Goal: Transaction & Acquisition: Book appointment/travel/reservation

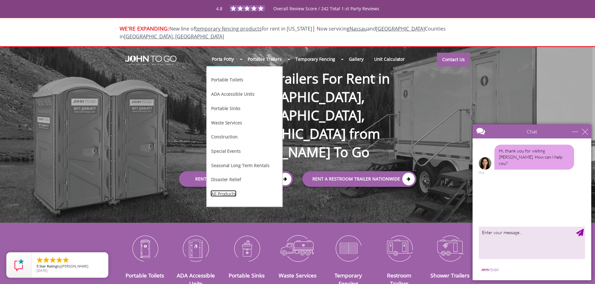
click at [233, 190] on link "All Products" at bounding box center [223, 193] width 26 height 7
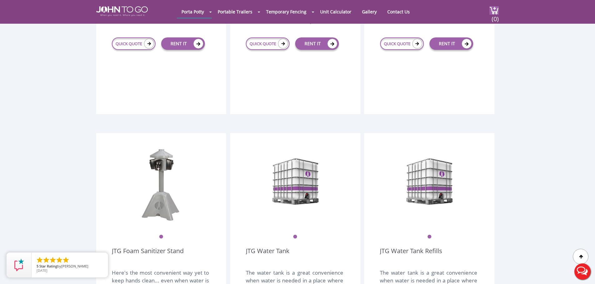
scroll to position [905, 0]
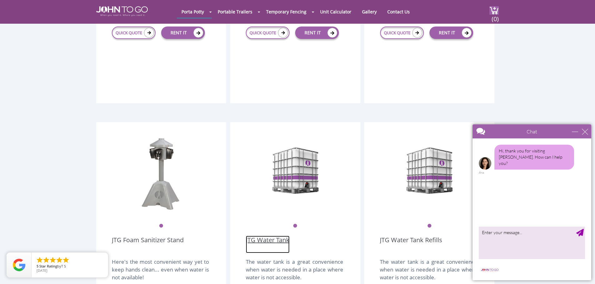
click at [267, 236] on link "JTG Water Tank" at bounding box center [268, 244] width 44 height 17
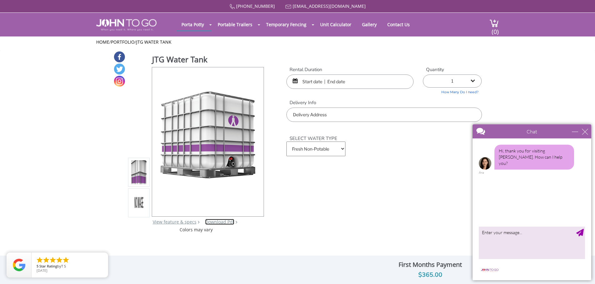
click at [219, 222] on link "Download Pdf" at bounding box center [219, 222] width 29 height 6
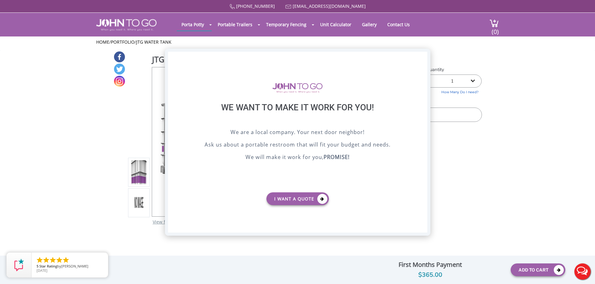
click at [423, 57] on div "X" at bounding box center [422, 57] width 10 height 11
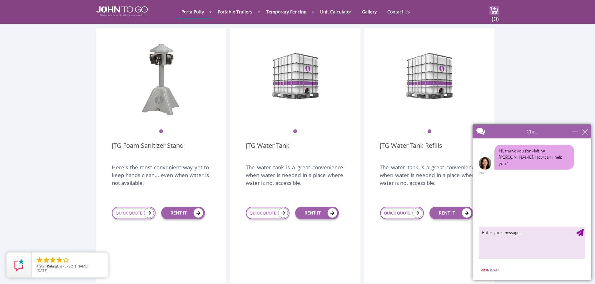
scroll to position [999, 0]
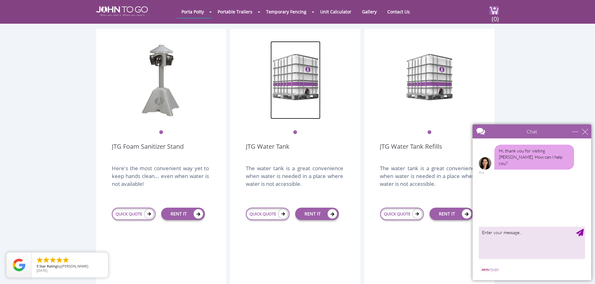
click at [299, 76] on img at bounding box center [295, 80] width 50 height 78
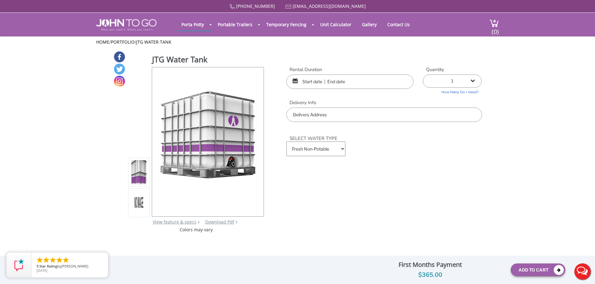
click at [340, 148] on select "Fresh Non-Potable Saltwater" at bounding box center [315, 149] width 59 height 15
click at [286, 142] on select "Fresh Non-Potable Saltwater" at bounding box center [315, 149] width 59 height 15
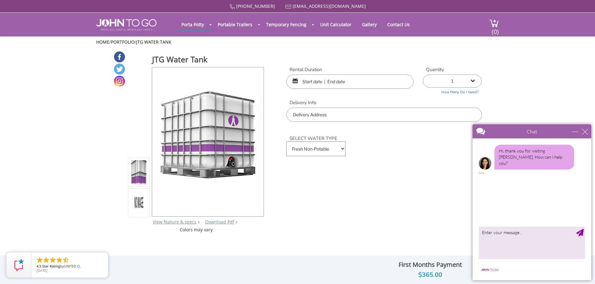
click at [410, 189] on div "JTG Water Tank View feature & specs Download Pdf Product PDF Addon PDF Colors m…" at bounding box center [297, 142] width 368 height 182
click at [338, 81] on input "text" at bounding box center [349, 82] width 127 height 14
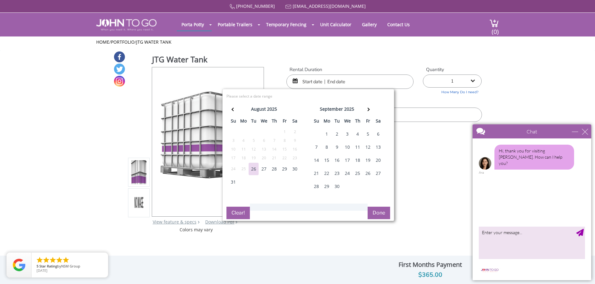
click at [339, 160] on div "16" at bounding box center [337, 160] width 10 height 12
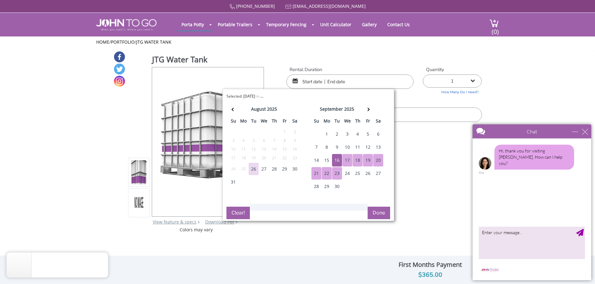
click at [337, 171] on div "23" at bounding box center [337, 173] width 10 height 12
type input "[DATE] to [DATE]"
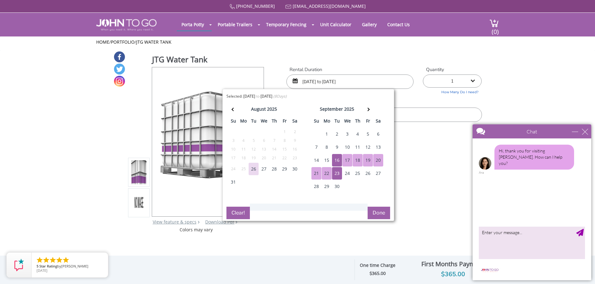
click at [380, 213] on button "Done" at bounding box center [378, 213] width 22 height 12
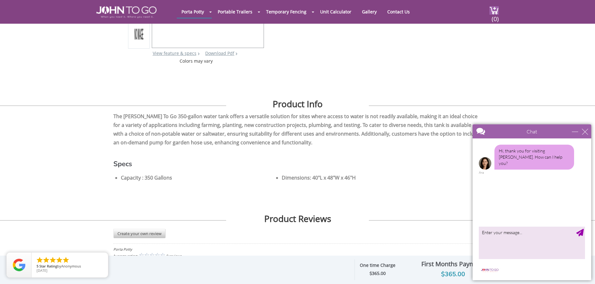
scroll to position [156, 0]
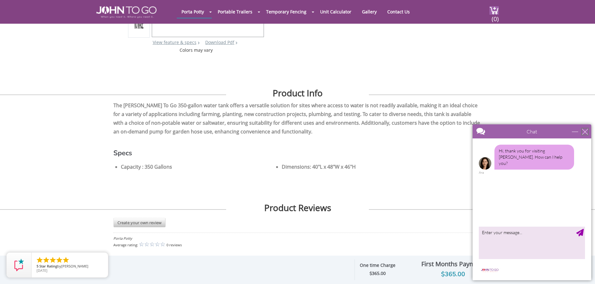
click at [584, 131] on div "close" at bounding box center [585, 132] width 6 height 6
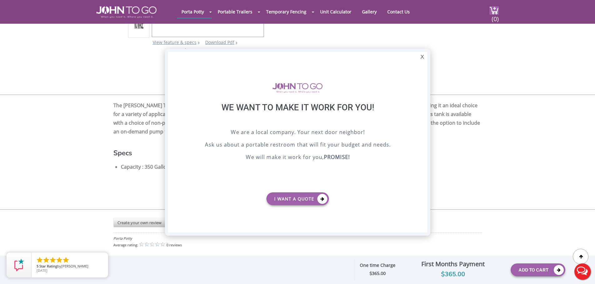
scroll to position [0, 0]
